Goal: Task Accomplishment & Management: Manage account settings

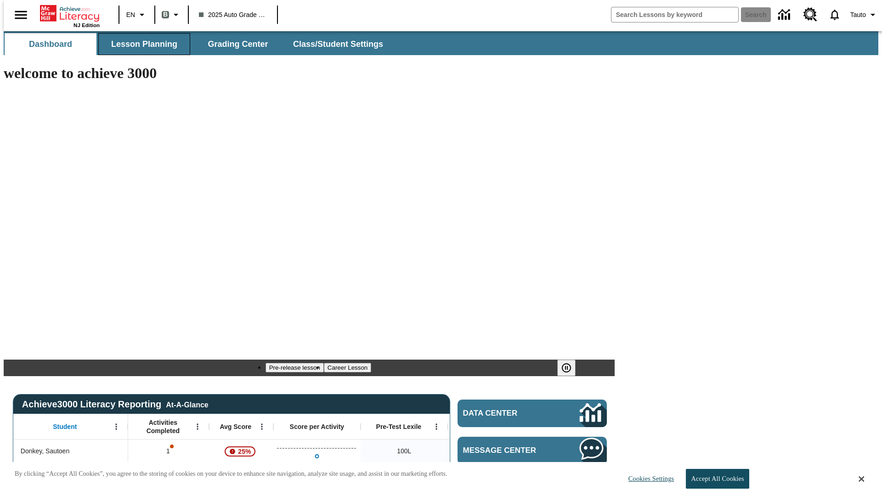
click at [141, 44] on span "Lesson Planning" at bounding box center [144, 44] width 66 height 11
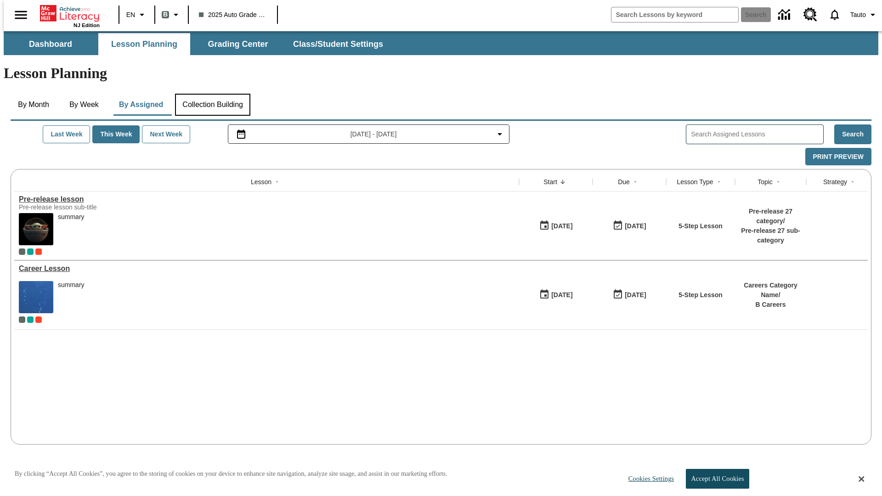
click at [212, 94] on button "Collection Building" at bounding box center [212, 105] width 75 height 22
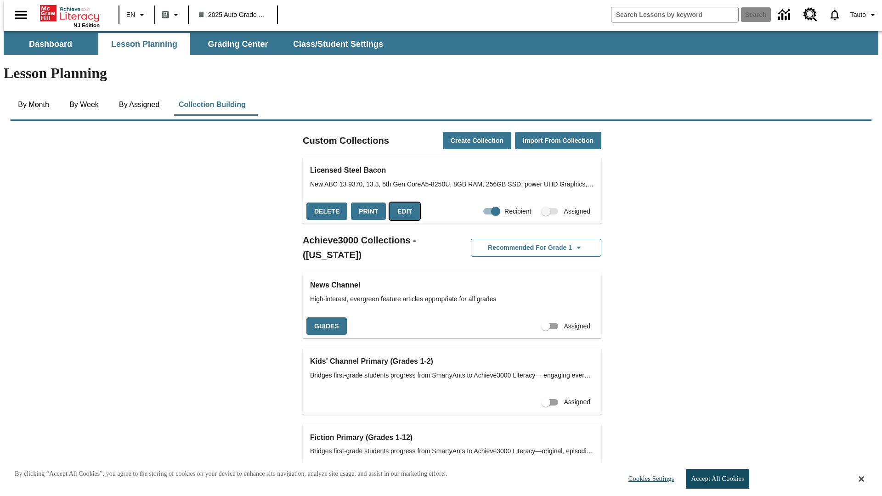
click at [402, 203] on button "Edit" at bounding box center [405, 212] width 30 height 18
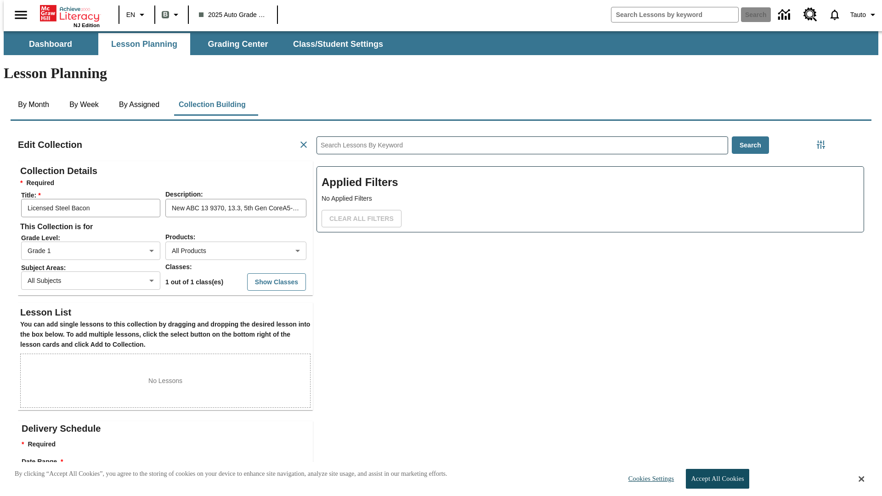
scroll to position [0, 0]
click at [221, 217] on body "Skip to main content NJ Edition EN B 2025 Auto Grade 1 B Search 0 Tauto Dashboa…" at bounding box center [441, 310] width 875 height 559
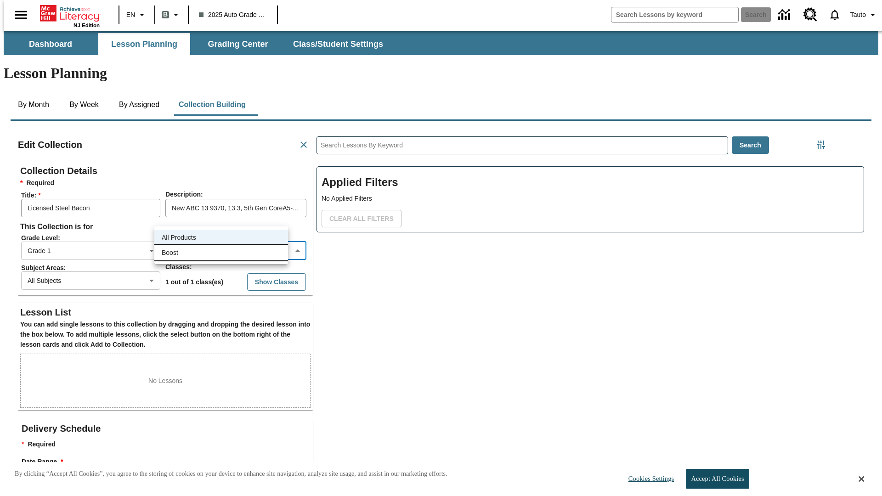
click at [221, 253] on li "Boost" at bounding box center [221, 252] width 134 height 15
type input "12"
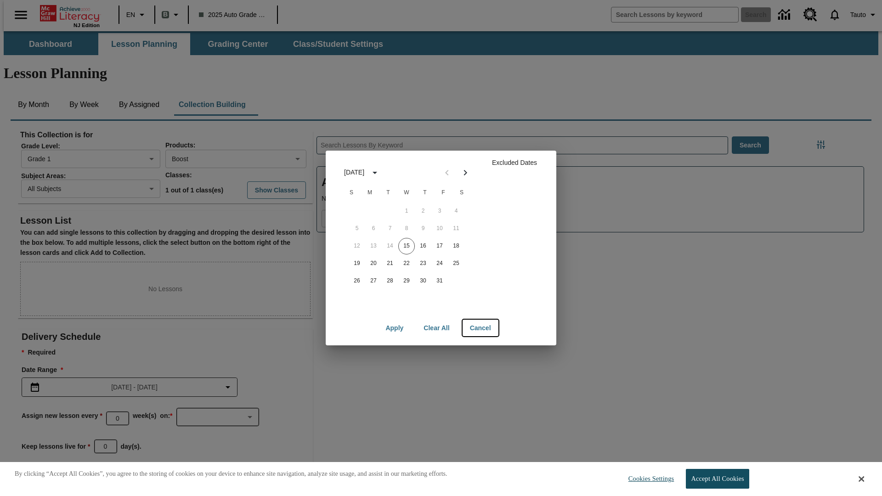
click at [480, 328] on button "Cancel" at bounding box center [481, 328] width 36 height 17
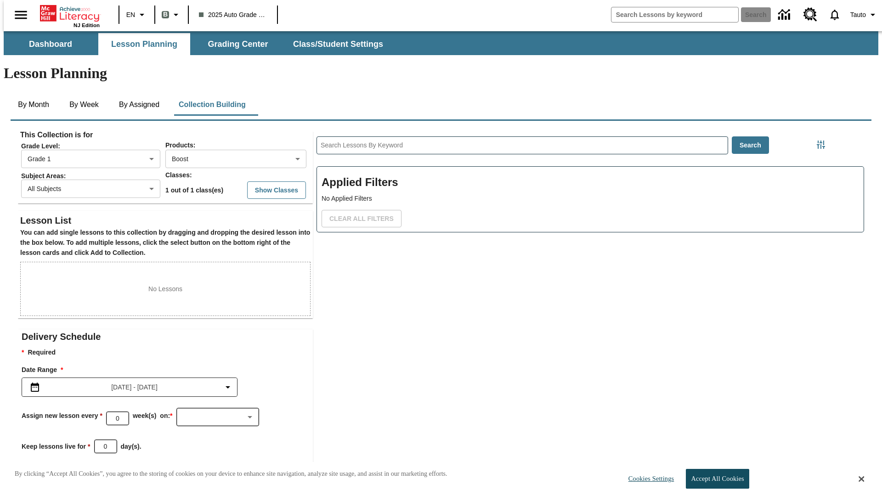
scroll to position [44, 0]
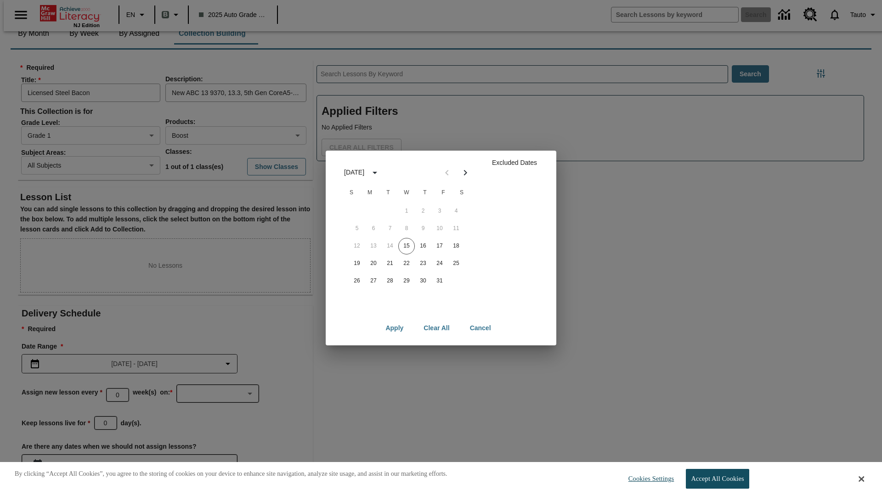
scroll to position [92, 0]
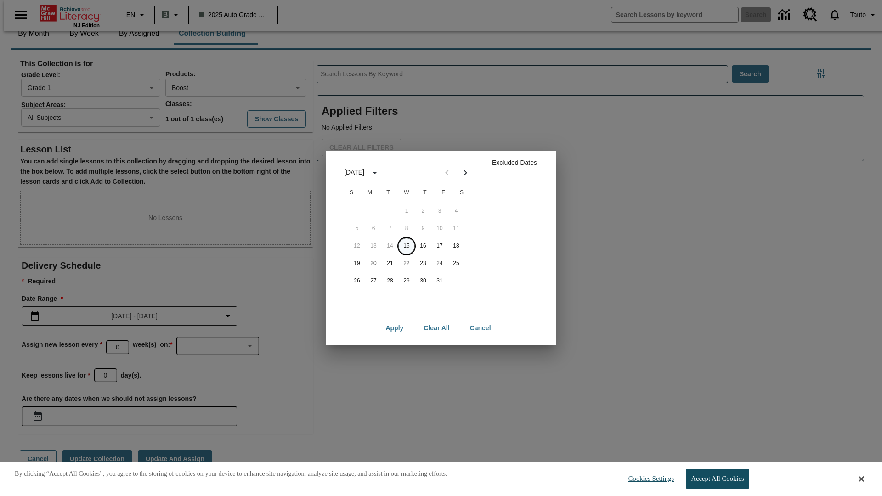
click at [407, 246] on button "15" at bounding box center [406, 246] width 17 height 17
click at [437, 328] on button "Clear All" at bounding box center [436, 328] width 40 height 17
click at [407, 246] on button "15" at bounding box center [406, 246] width 17 height 17
click at [423, 246] on button "16" at bounding box center [423, 246] width 17 height 17
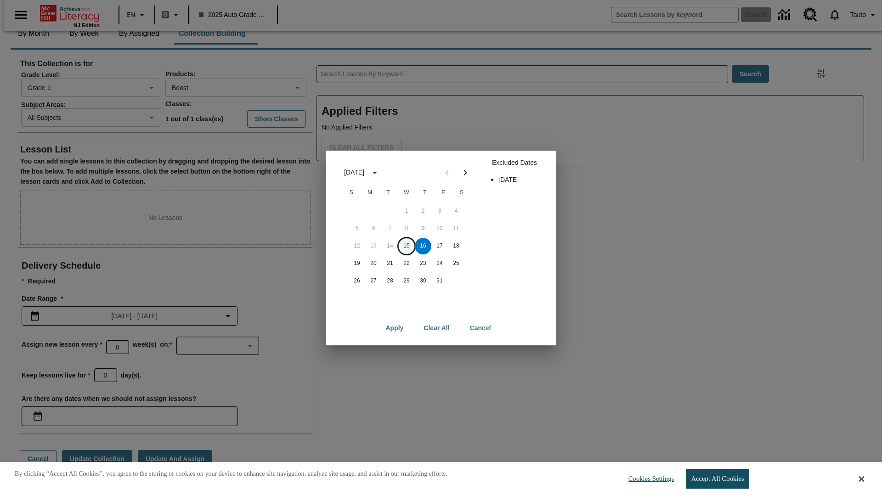
click at [407, 246] on button "15" at bounding box center [406, 246] width 17 height 17
click at [423, 246] on button "16" at bounding box center [423, 246] width 17 height 17
click at [395, 328] on button "Apply" at bounding box center [394, 328] width 33 height 17
type input "[DATE]"
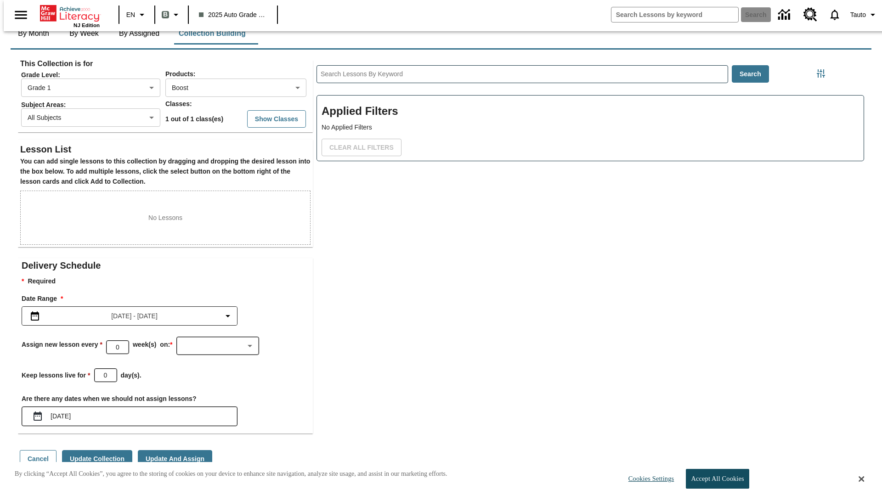
type input "sQMYUWyaxZgwJGvcDIUfQsrEWQQnZyULrKOfjsUUKukKhKxOGSiZsyqiSETlCUCZWvvbFQWdcVkpBml…"
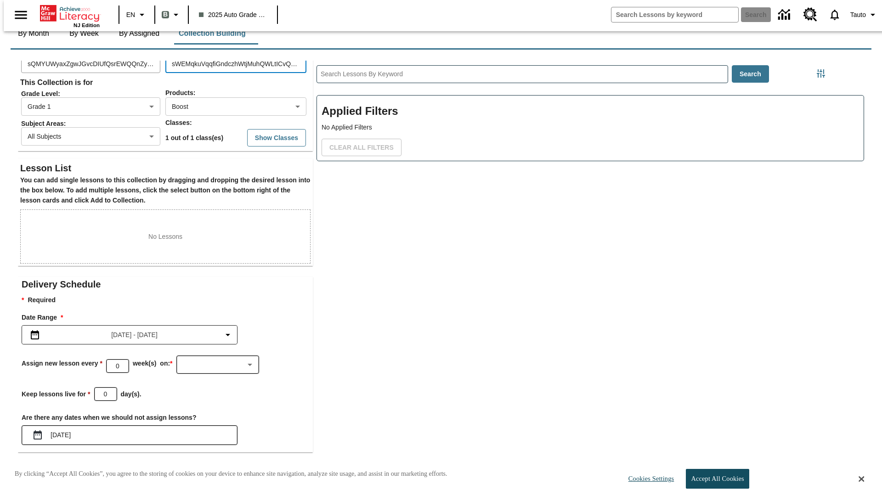
type input "sWEMqkuVqqfiGndczhWtjMuhQWLtICvQplUOClYkcZtKtxICjcIFokRPlRWuWovPzdFyyJMEpvOzBwM…"
click at [94, 469] on button "Update Collection" at bounding box center [97, 478] width 70 height 18
